Goal: Communication & Community: Answer question/provide support

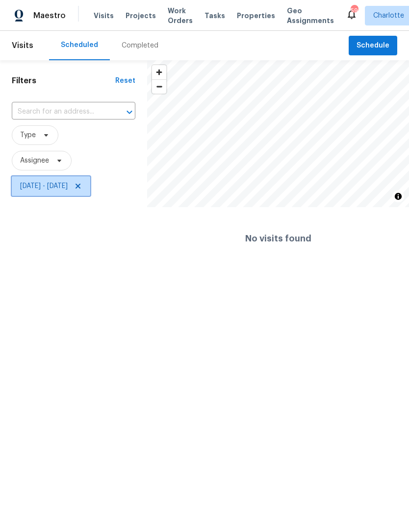
click at [82, 190] on icon at bounding box center [78, 186] width 8 height 8
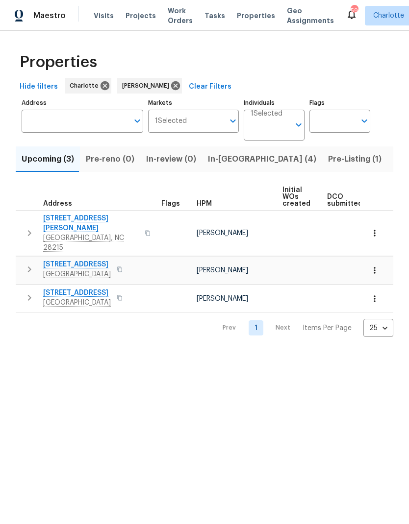
scroll to position [0, -1]
click at [224, 159] on span "In-reno (4)" at bounding box center [262, 159] width 108 height 14
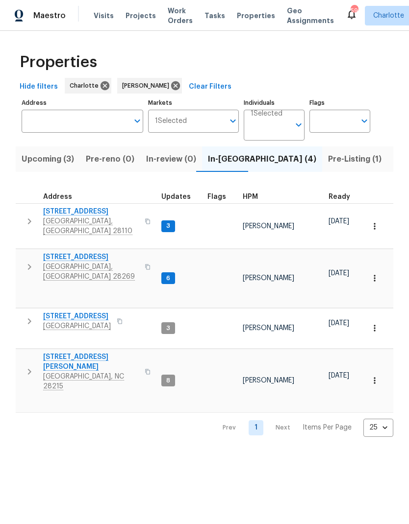
click at [29, 261] on icon "button" at bounding box center [30, 267] width 12 height 12
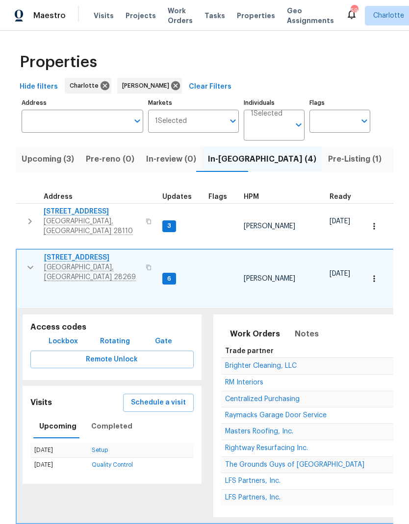
click at [62, 253] on span "[STREET_ADDRESS]" at bounding box center [92, 258] width 96 height 10
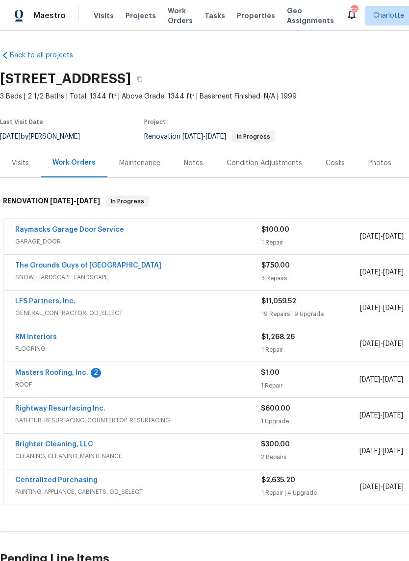
click at [38, 339] on link "RM Interiors" at bounding box center [36, 337] width 42 height 7
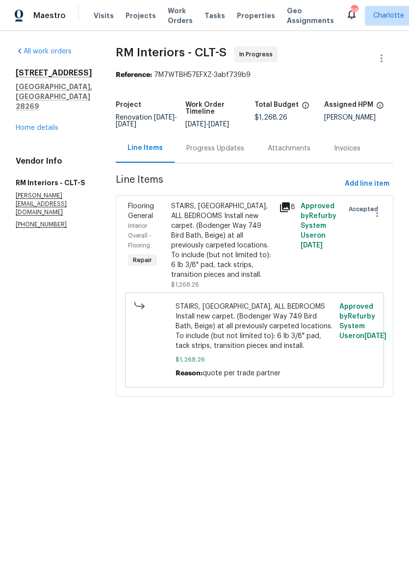
click at [210, 153] on div "Progress Updates" at bounding box center [215, 149] width 58 height 10
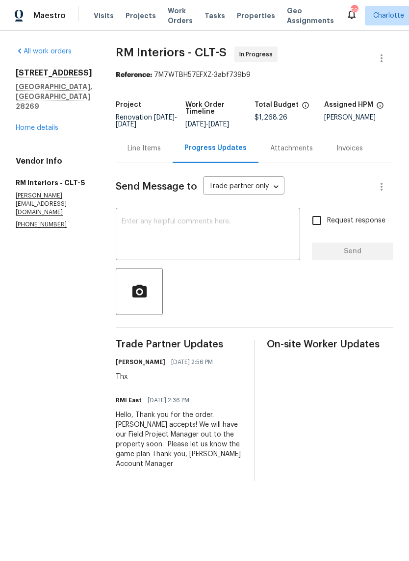
click at [233, 236] on textarea at bounding box center [208, 235] width 173 height 34
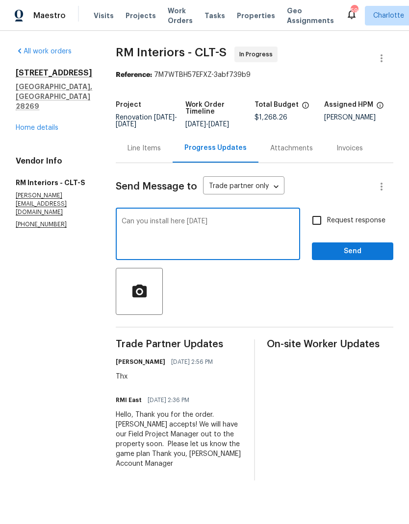
type textarea "Can you install here [DATE]"
click at [325, 224] on input "Request response" at bounding box center [316, 220] width 21 height 21
checkbox input "true"
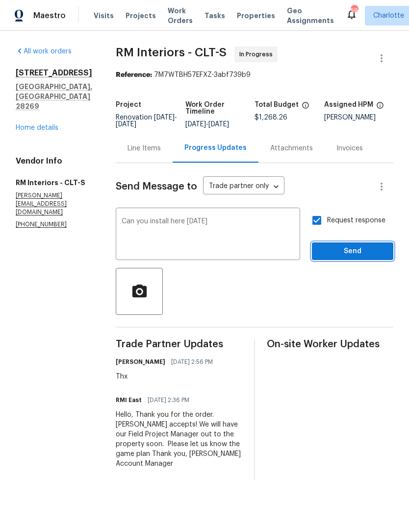
click at [358, 258] on span "Send" at bounding box center [353, 252] width 66 height 12
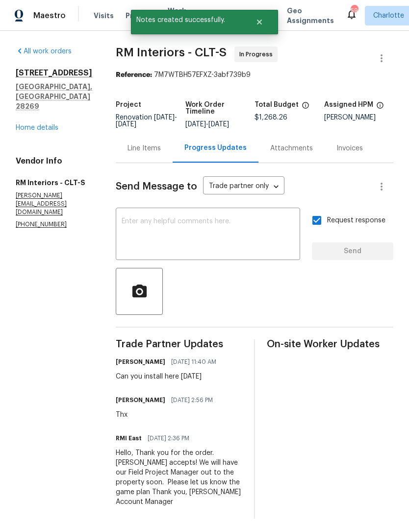
click at [44, 124] on link "Home details" at bounding box center [37, 127] width 43 height 7
